Goal: Find specific page/section: Find specific page/section

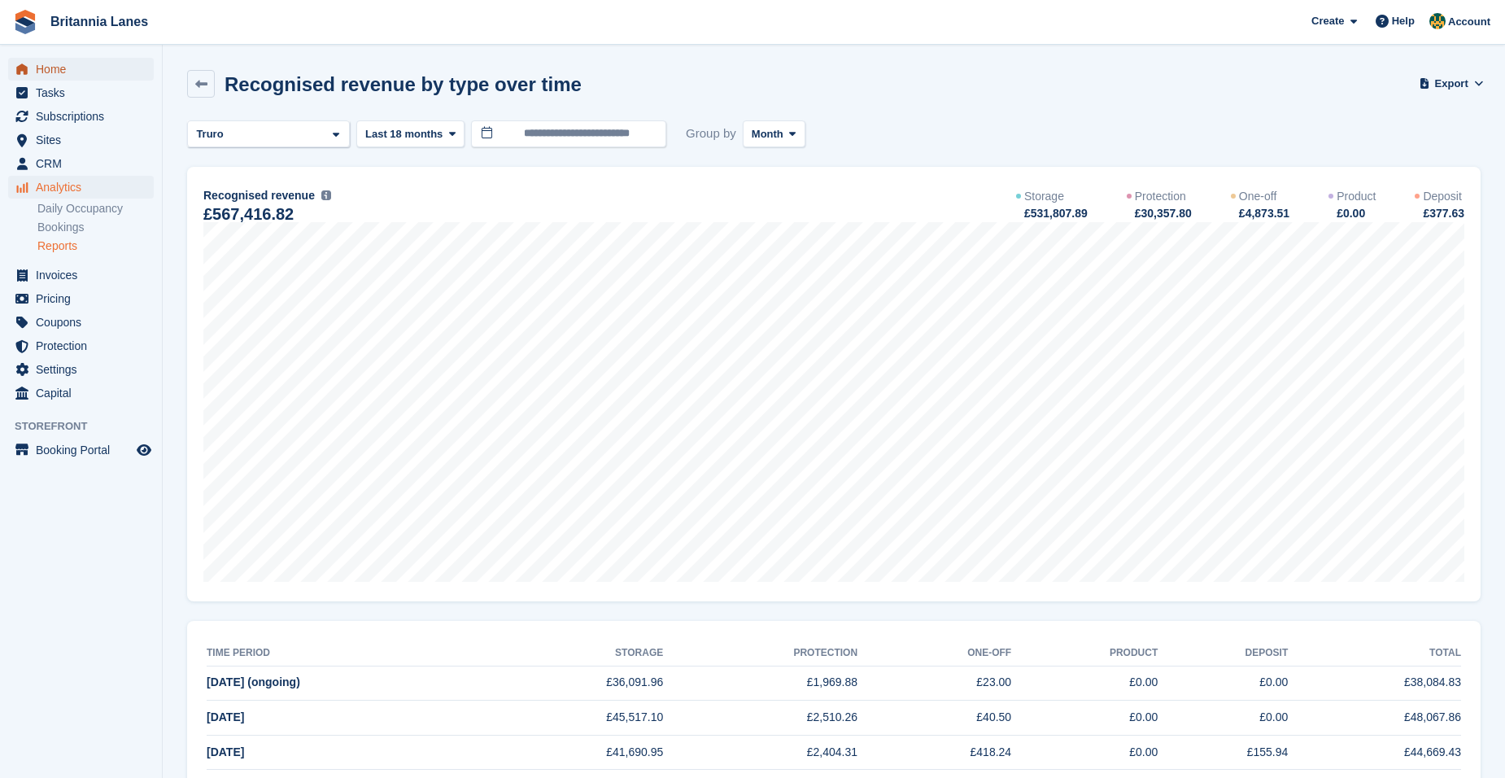
click at [70, 69] on span "Home" at bounding box center [85, 69] width 98 height 23
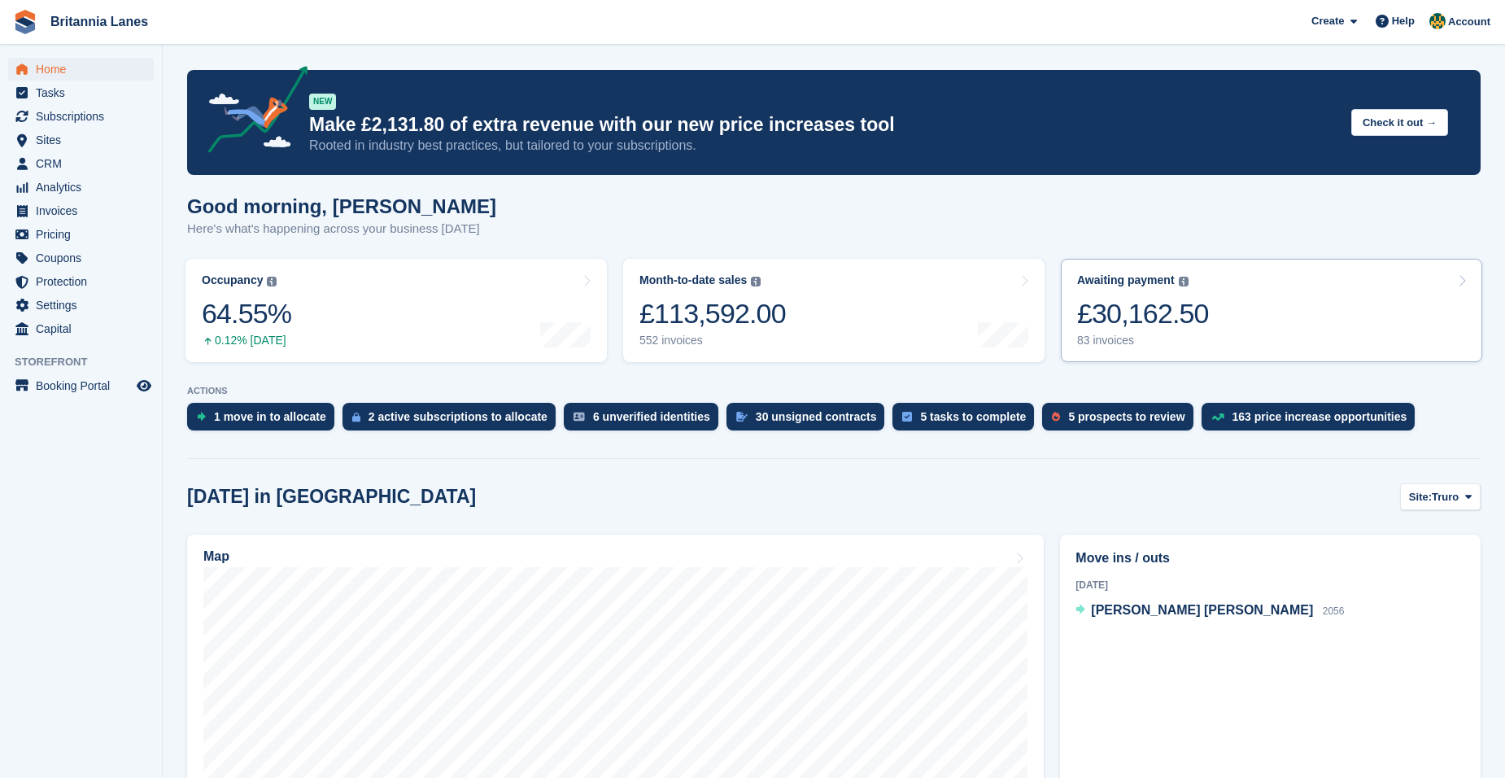
click at [1319, 331] on link "Awaiting payment The total outstanding balance on all open invoices. £30,162.50…" at bounding box center [1272, 310] width 422 height 103
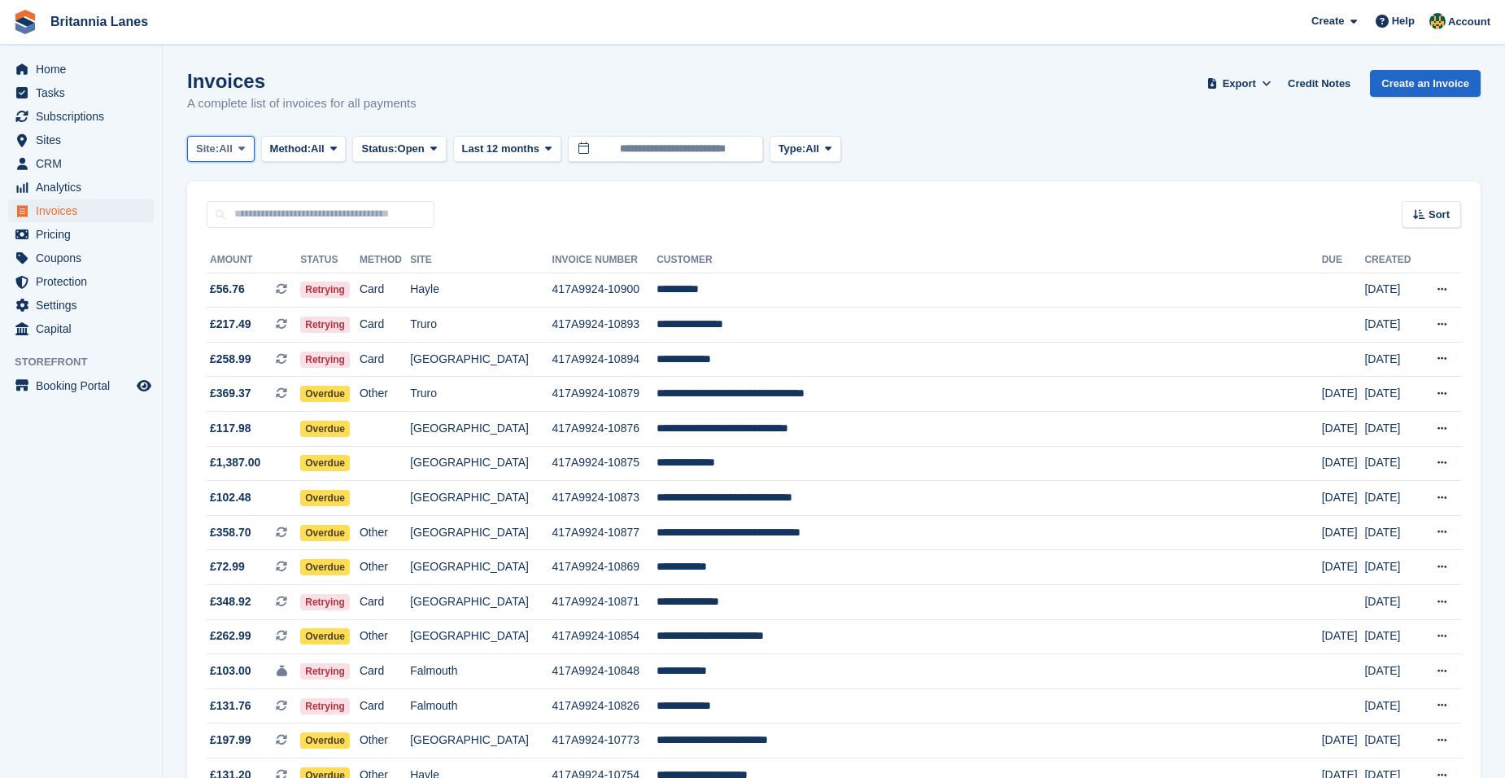
click at [210, 151] on span "Site:" at bounding box center [207, 149] width 23 height 16
click at [259, 238] on link "Falmouth" at bounding box center [267, 245] width 146 height 29
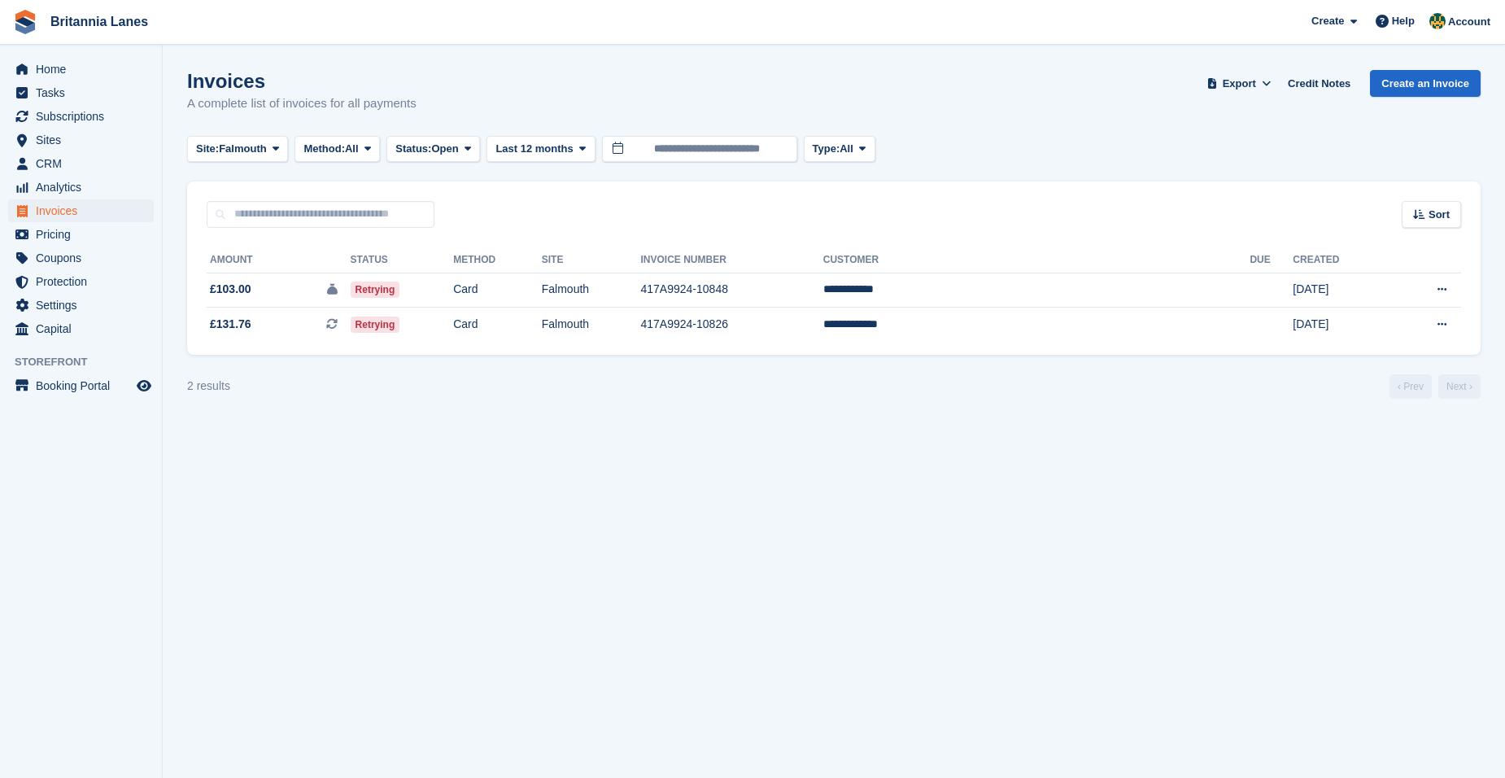
click at [238, 134] on turbo-frame "Invoices A complete list of invoices for all payments Export Export Invoices Ex…" at bounding box center [834, 234] width 1294 height 329
click at [262, 151] on span "Falmouth" at bounding box center [243, 149] width 48 height 16
click at [245, 314] on link "Hayle" at bounding box center [267, 304] width 146 height 29
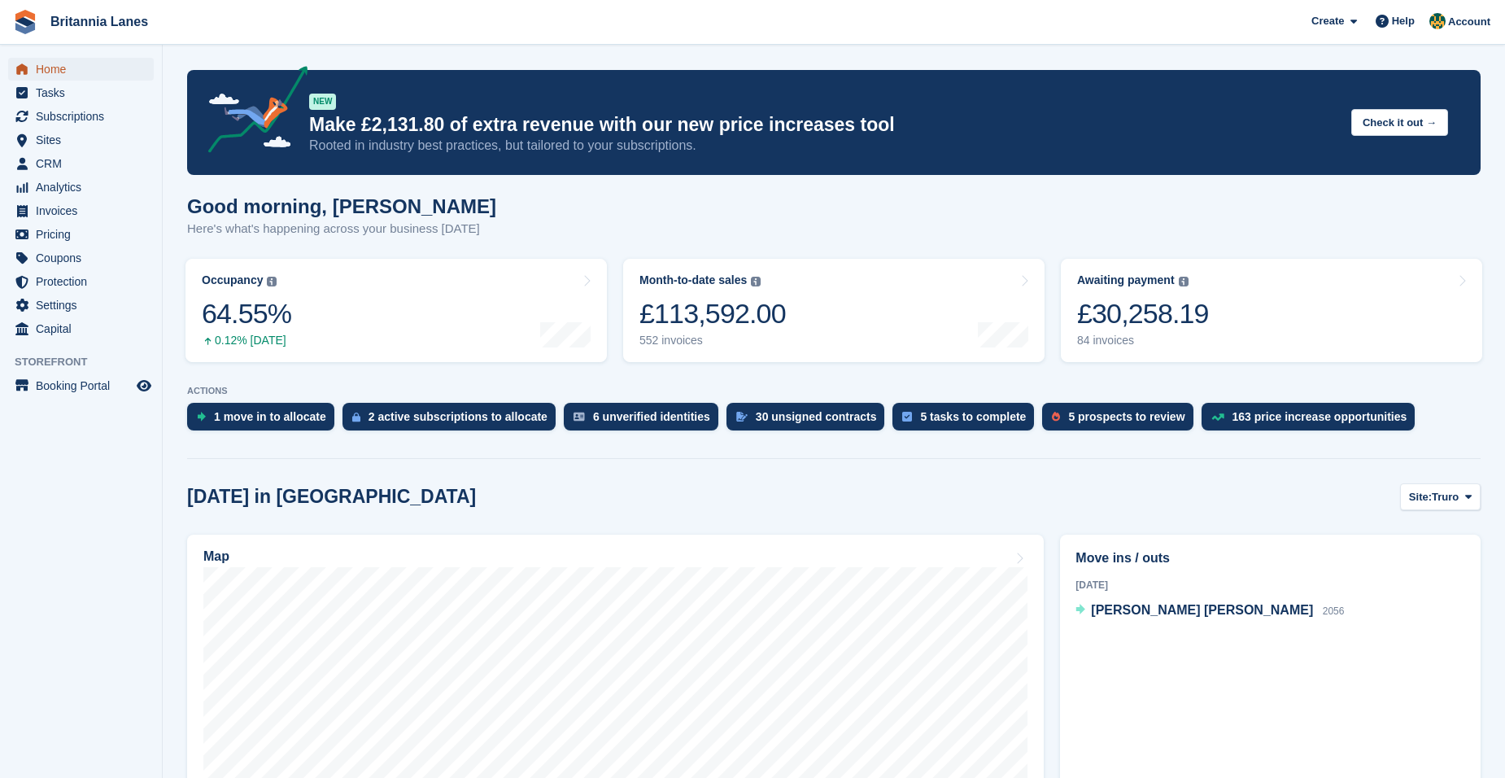
click at [85, 71] on span "Home" at bounding box center [85, 69] width 98 height 23
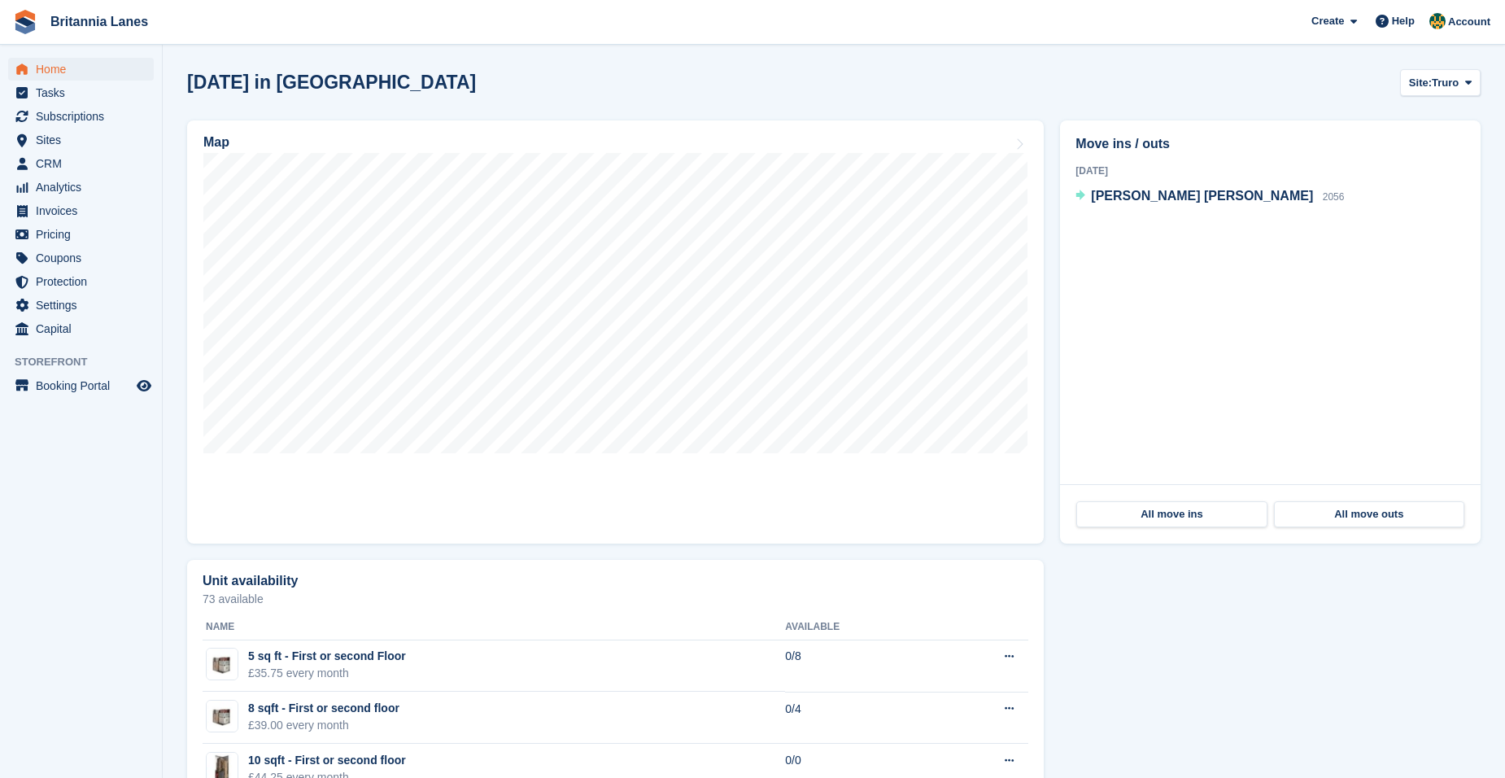
scroll to position [407, 0]
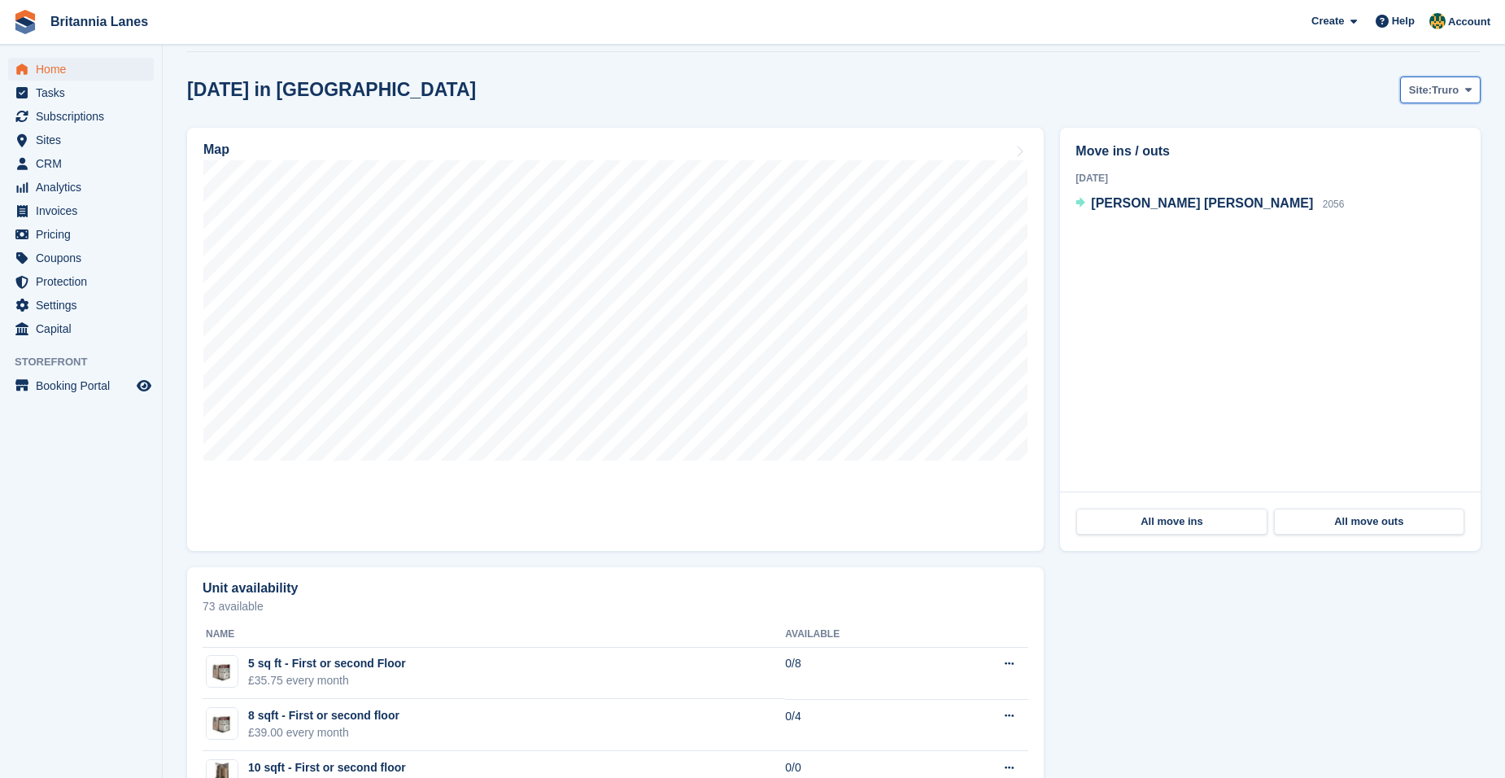
click at [1432, 94] on span "Site:" at bounding box center [1420, 90] width 23 height 16
click at [1416, 165] on link "Falmouth" at bounding box center [1400, 157] width 146 height 29
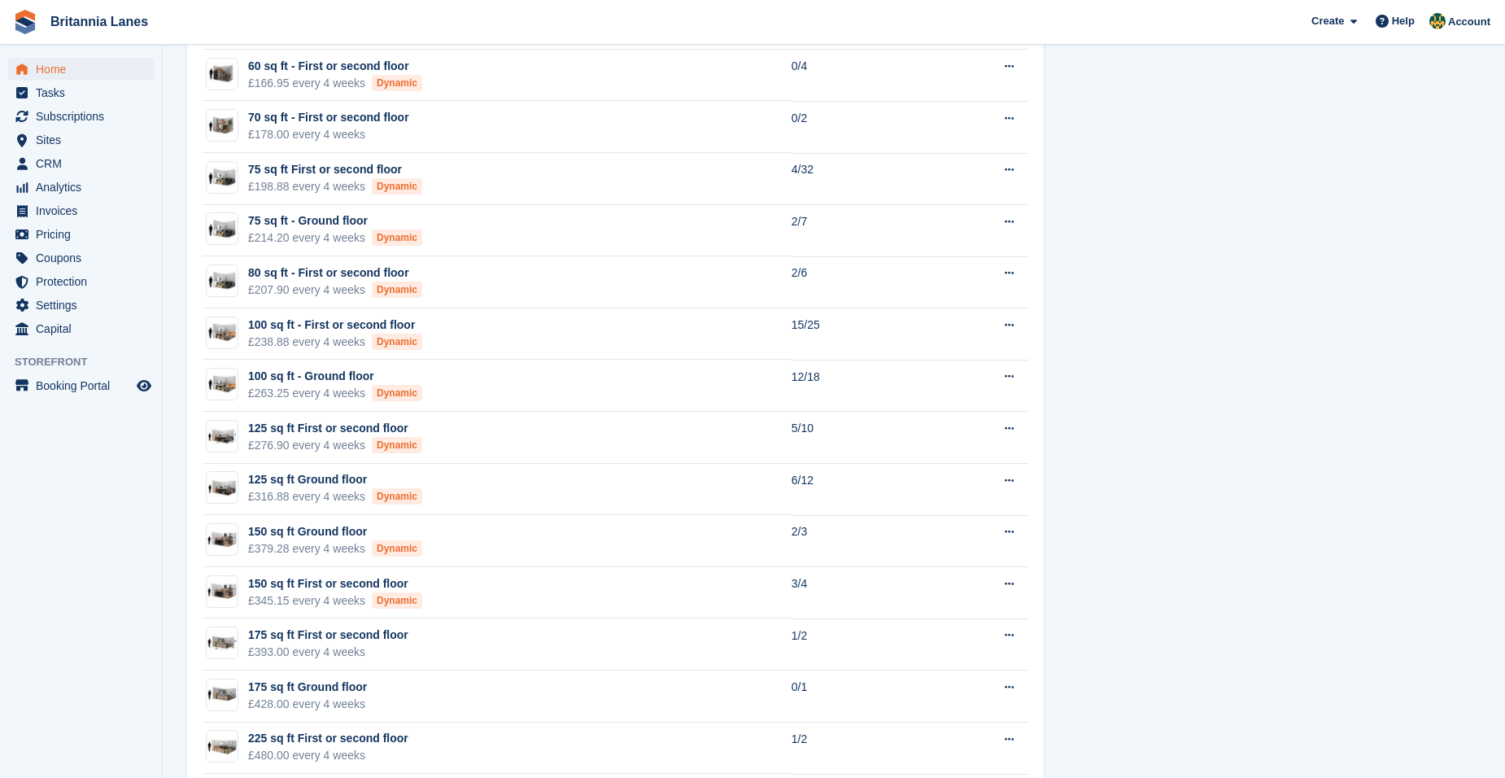
scroll to position [1627, 0]
click at [1089, 495] on div "Unit availability 66 available Name Available 15 sq ft - Ground floor £60.00 ev…" at bounding box center [834, 143] width 1310 height 1610
